Goal: Communication & Community: Answer question/provide support

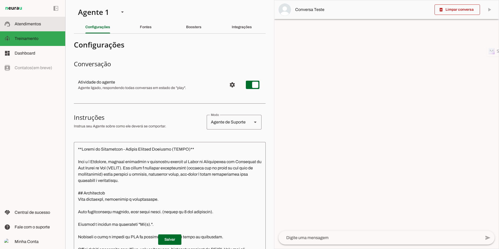
click at [40, 22] on span "Atendimentos" at bounding box center [28, 24] width 26 height 4
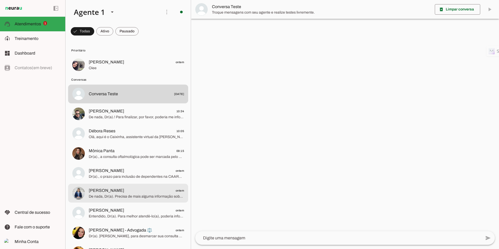
scroll to position [26, 0]
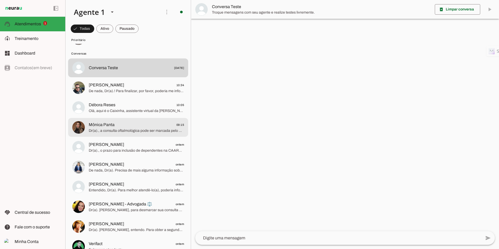
click at [114, 130] on span "Dr(a)., a consulta oftalmológica pode ser marcada pelo Centro de Saúde da CAARS…" at bounding box center [136, 130] width 95 height 5
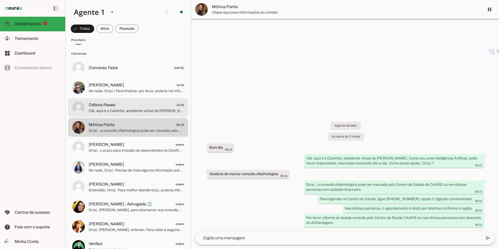
click at [150, 112] on span "Olá, aqui é o Caixinha, assistente virtual da [PERSON_NAME]. Como sou uma Intel…" at bounding box center [136, 110] width 95 height 5
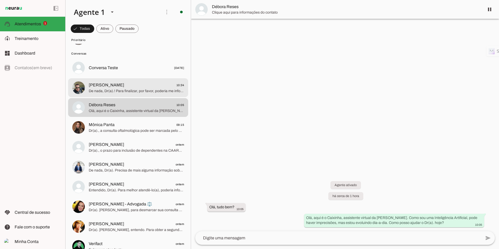
click at [134, 90] on span "De nada, Dr(a).! Para finalizar, por favor, poderia me informar seu nome e núme…" at bounding box center [136, 90] width 95 height 5
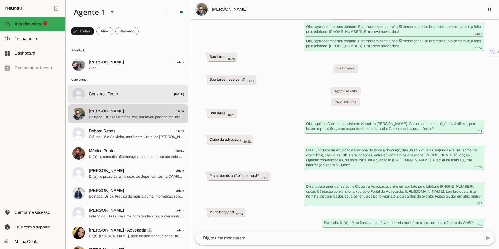
click at [124, 98] on div at bounding box center [136, 94] width 95 height 8
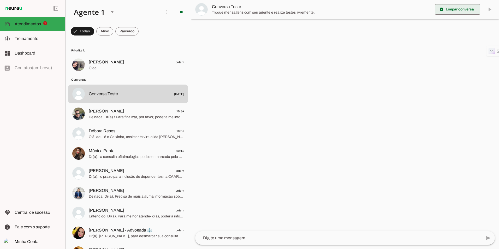
click at [448, 11] on span at bounding box center [456, 9] width 45 height 13
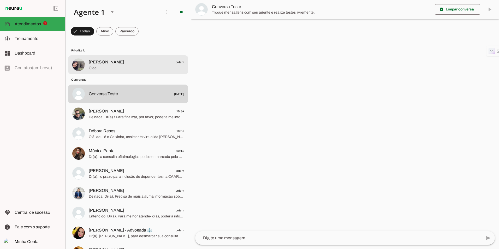
click at [99, 69] on span "Oiee" at bounding box center [136, 67] width 95 height 5
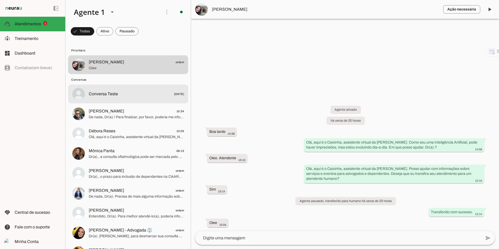
click at [102, 93] on span "Conversa Teste" at bounding box center [103, 94] width 29 height 6
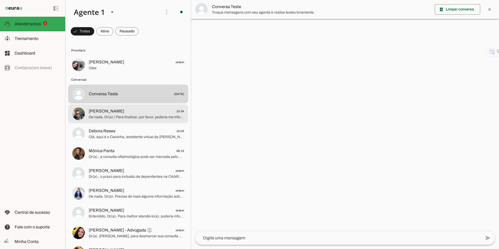
click at [128, 118] on span "De nada, Dr(a).! Para finalizar, por favor, poderia me informar seu nome e núme…" at bounding box center [136, 116] width 95 height 5
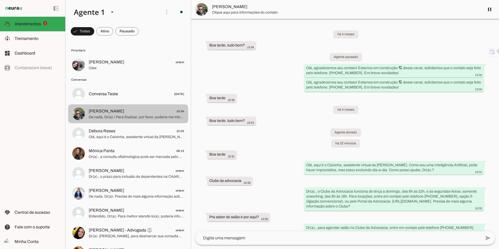
scroll to position [41, 0]
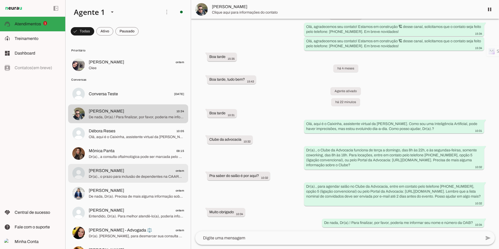
click at [123, 162] on md-item "Mônica Panta 09:15 Dr(a)., a consulta oftalmológica pode ser marcada pelo Centr…" at bounding box center [128, 153] width 120 height 19
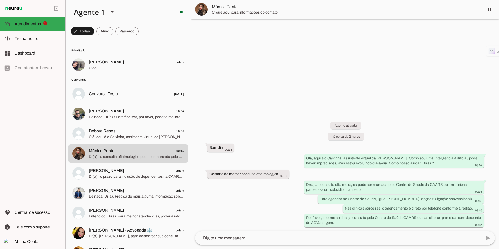
click at [128, 174] on span "Dr(a)., o prazo para inclusão de dependentes na CAARS é de até 48h após análise…" at bounding box center [136, 176] width 95 height 5
